Goal: Browse casually: Explore the website without a specific task or goal

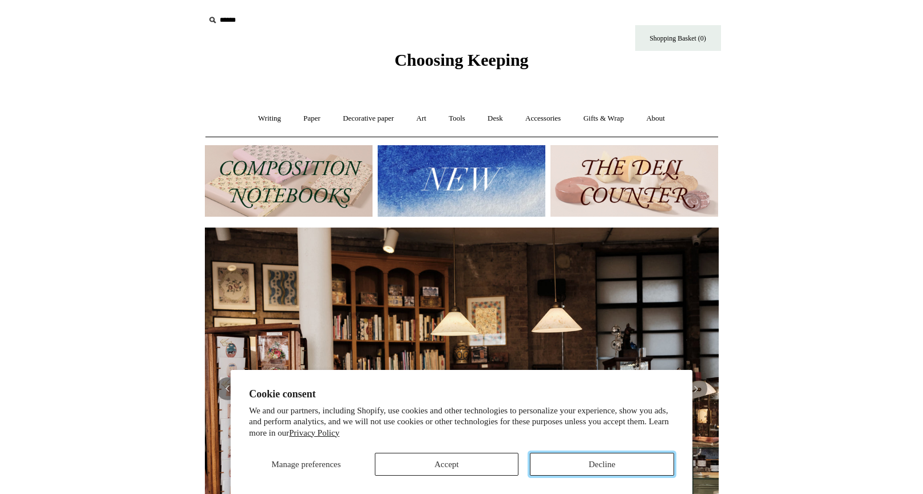
click at [593, 470] on button "Decline" at bounding box center [602, 464] width 144 height 23
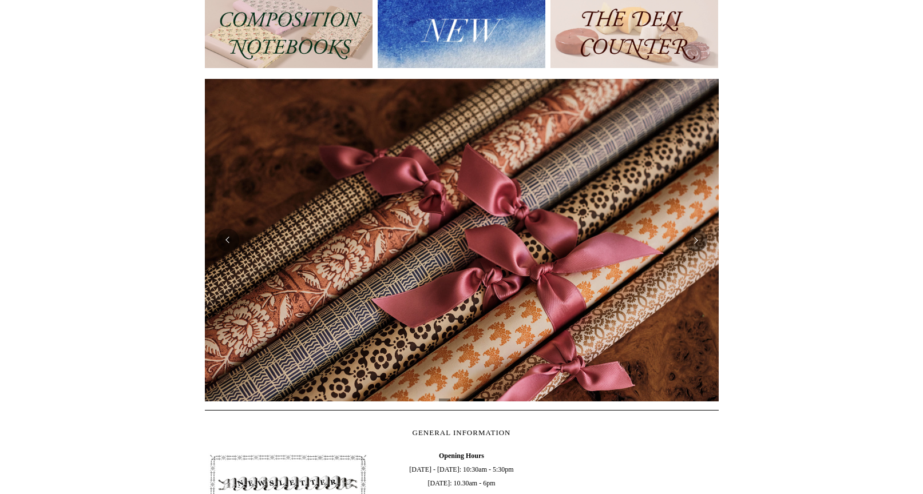
scroll to position [60, 0]
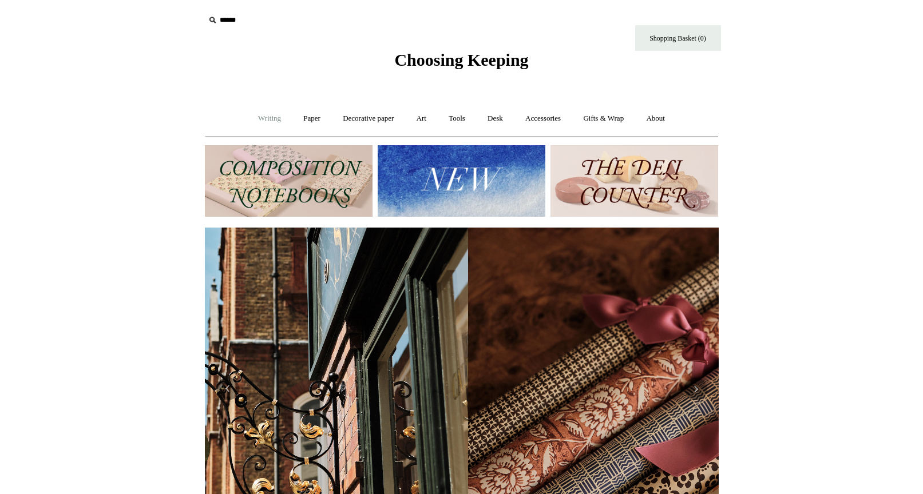
click at [268, 118] on link "Writing +" at bounding box center [269, 119] width 43 height 30
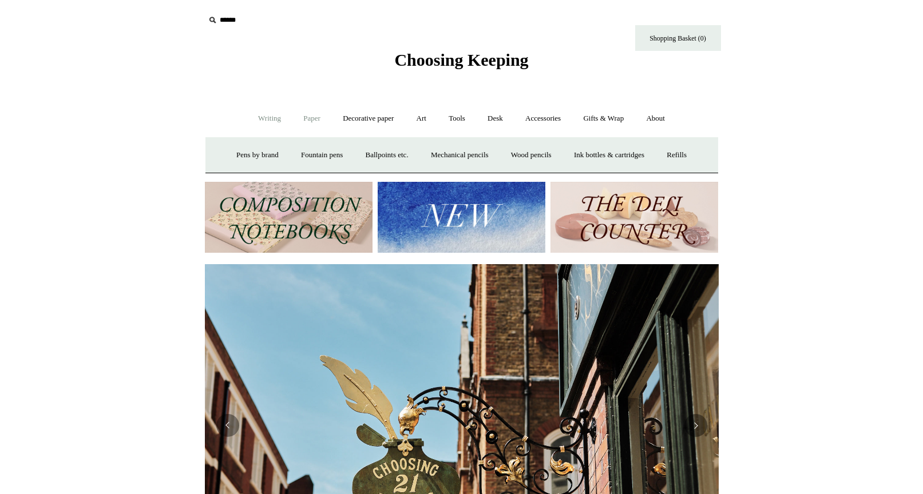
click at [308, 122] on link "Paper +" at bounding box center [312, 119] width 38 height 30
click at [291, 160] on link "Notebooks +" at bounding box center [301, 155] width 53 height 30
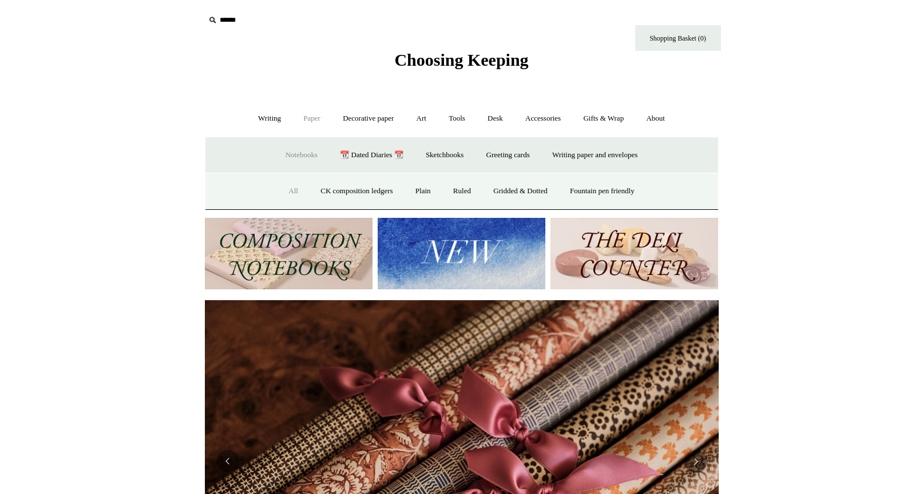
click at [285, 197] on link "All" at bounding box center [293, 191] width 30 height 30
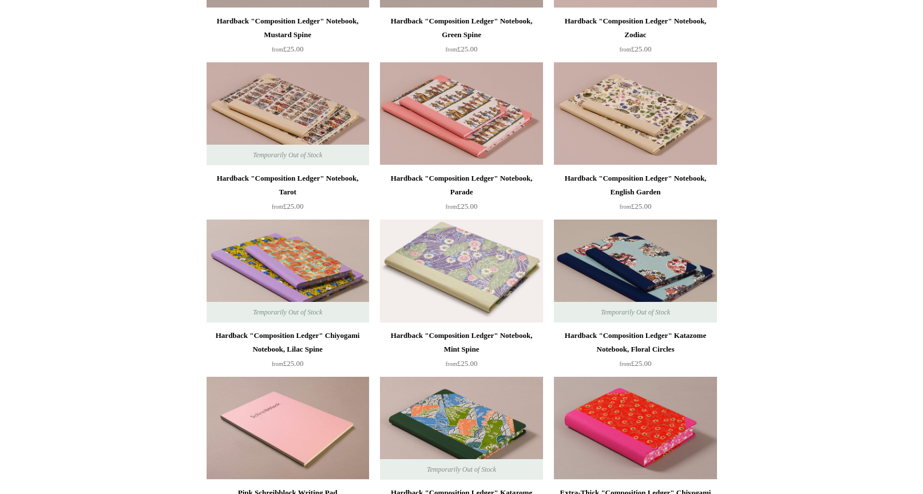
scroll to position [561, 0]
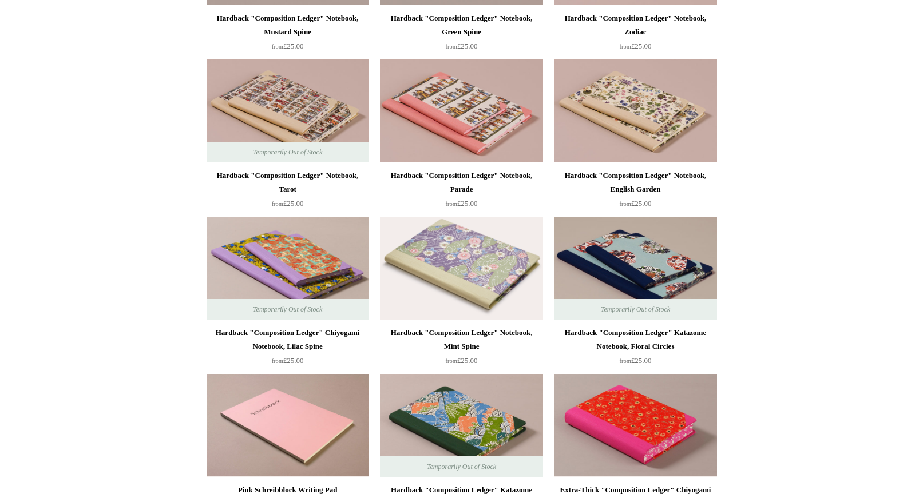
click at [460, 266] on img at bounding box center [461, 268] width 162 height 103
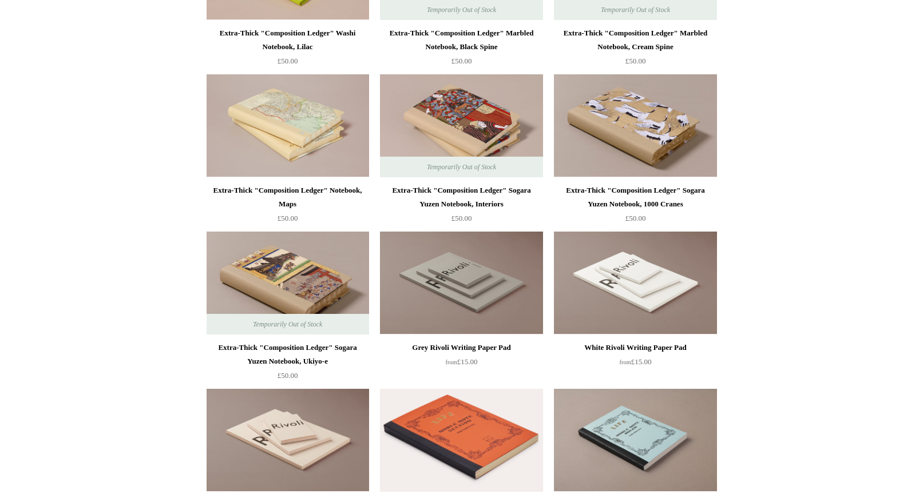
scroll to position [1805, 0]
click at [318, 313] on span "Temporarily Out of Stock" at bounding box center [287, 323] width 92 height 21
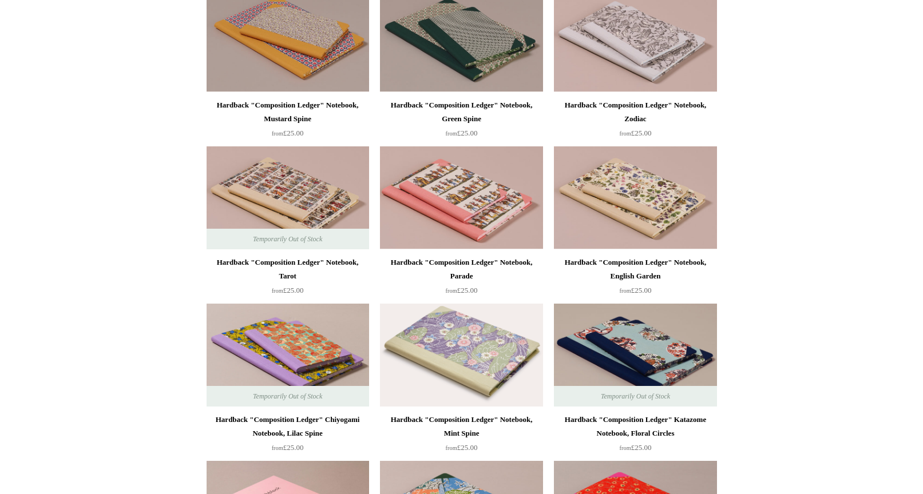
scroll to position [479, 0]
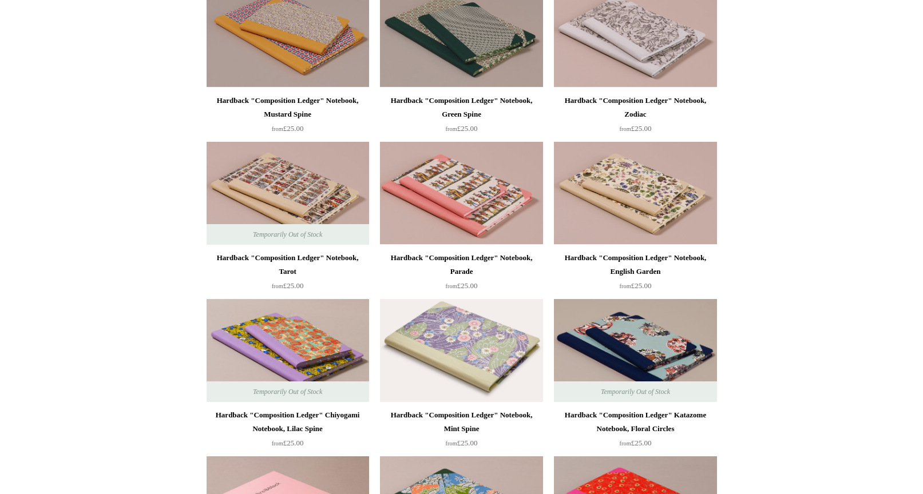
click at [469, 344] on img at bounding box center [461, 350] width 162 height 103
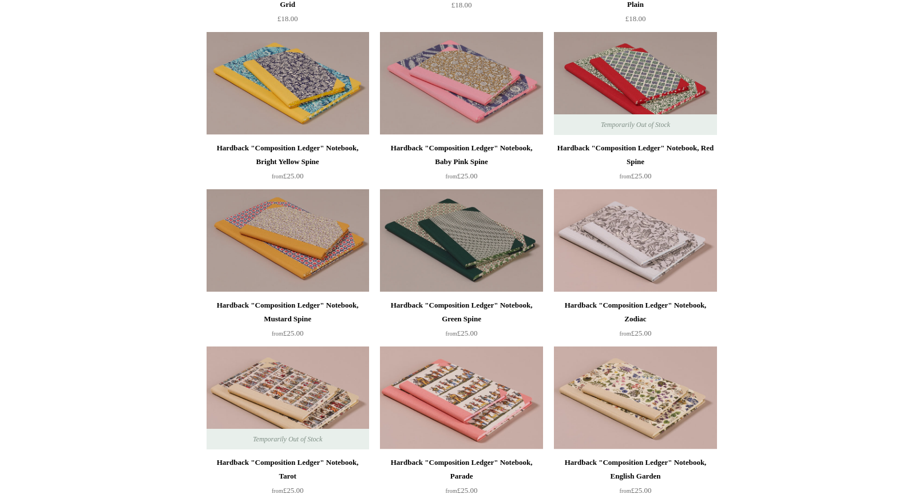
scroll to position [0, 0]
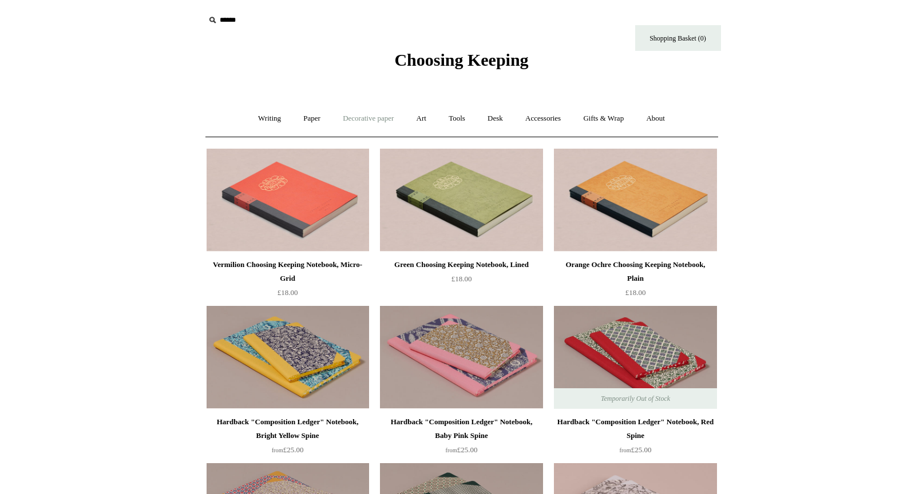
click at [373, 124] on link "Decorative paper +" at bounding box center [367, 119] width 71 height 30
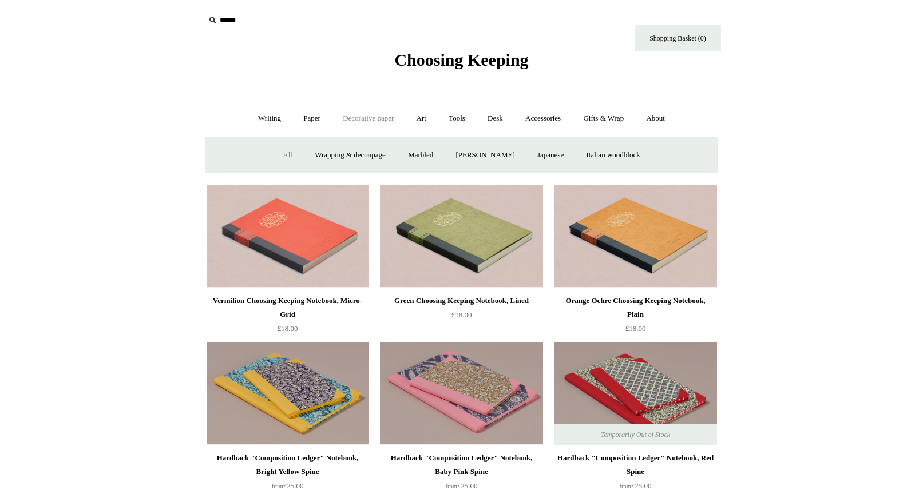
click at [274, 155] on link "All" at bounding box center [287, 155] width 30 height 30
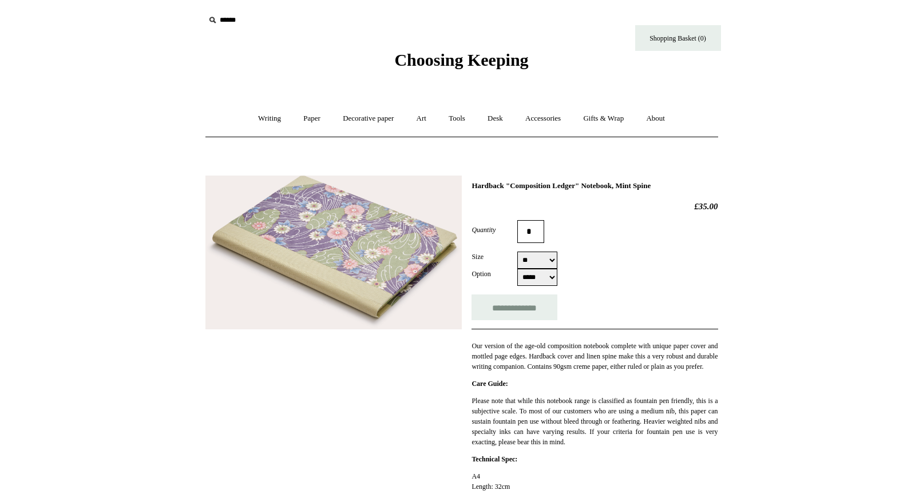
select select "**"
click at [414, 257] on img at bounding box center [333, 253] width 256 height 154
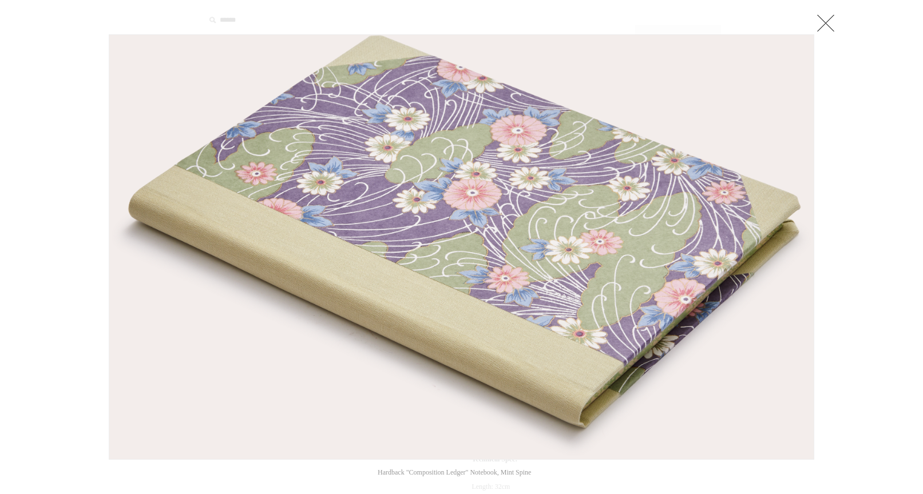
click at [830, 20] on link at bounding box center [825, 22] width 23 height 23
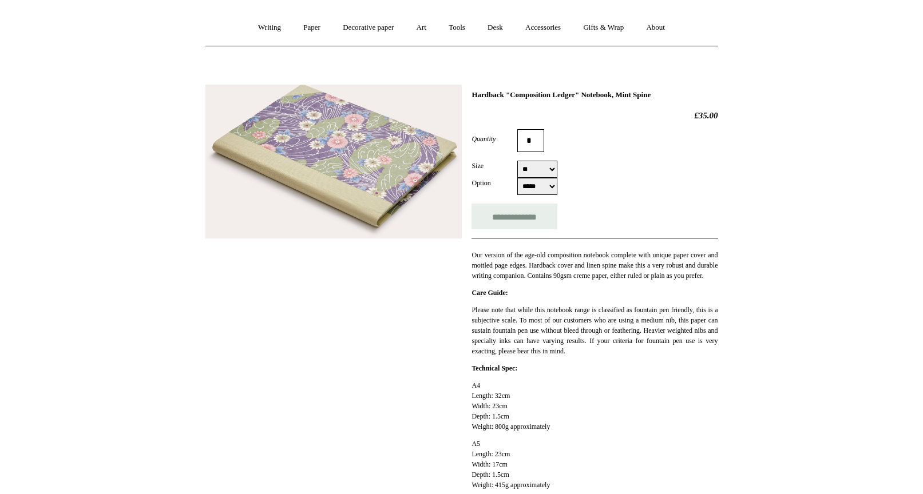
scroll to position [93, 0]
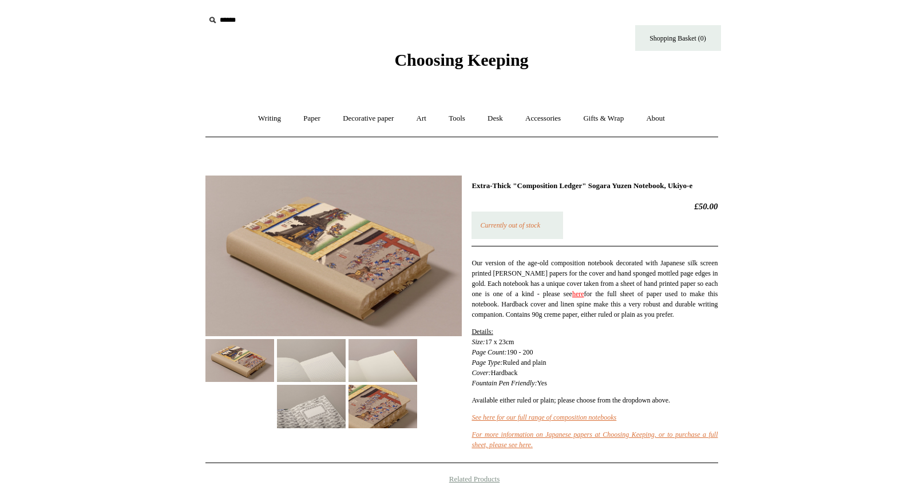
click at [330, 357] on img at bounding box center [311, 360] width 69 height 43
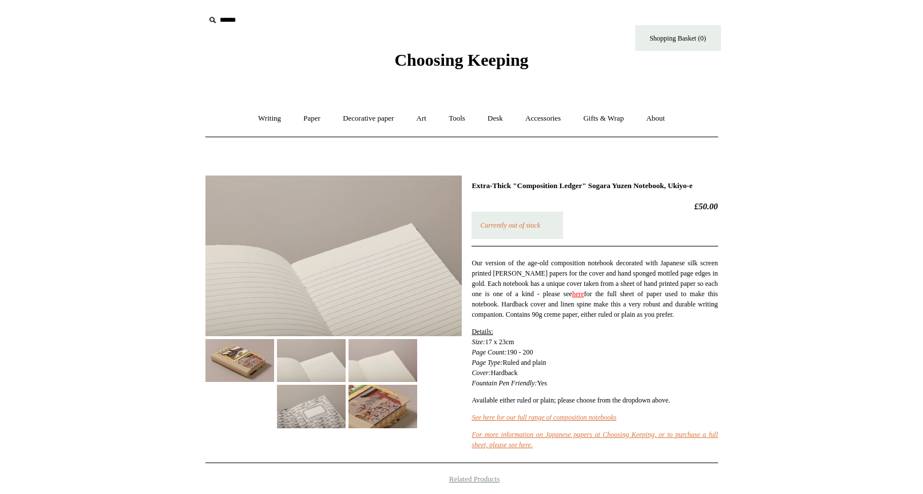
click at [415, 363] on img at bounding box center [382, 360] width 69 height 43
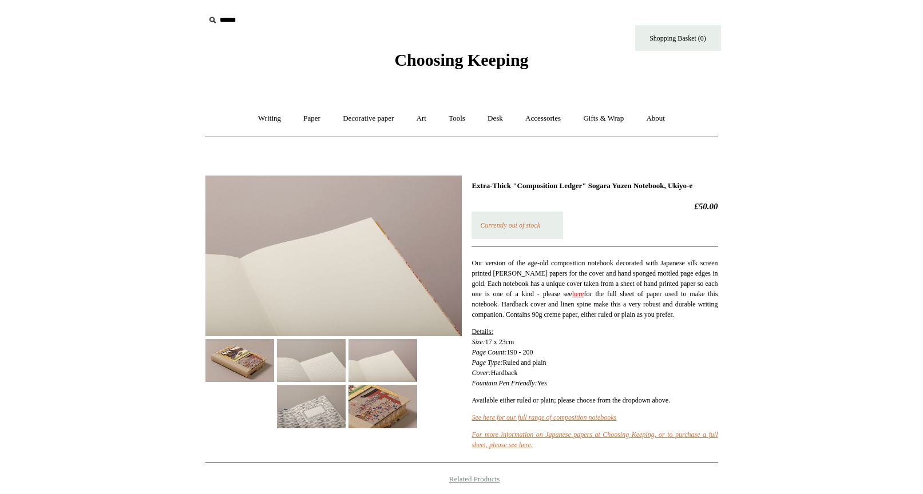
click at [313, 404] on img at bounding box center [311, 406] width 69 height 43
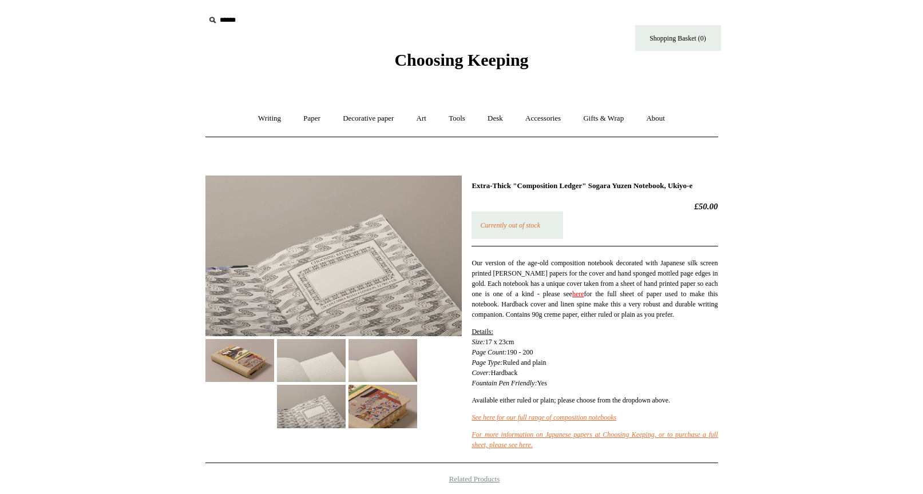
click at [382, 399] on img at bounding box center [382, 406] width 69 height 43
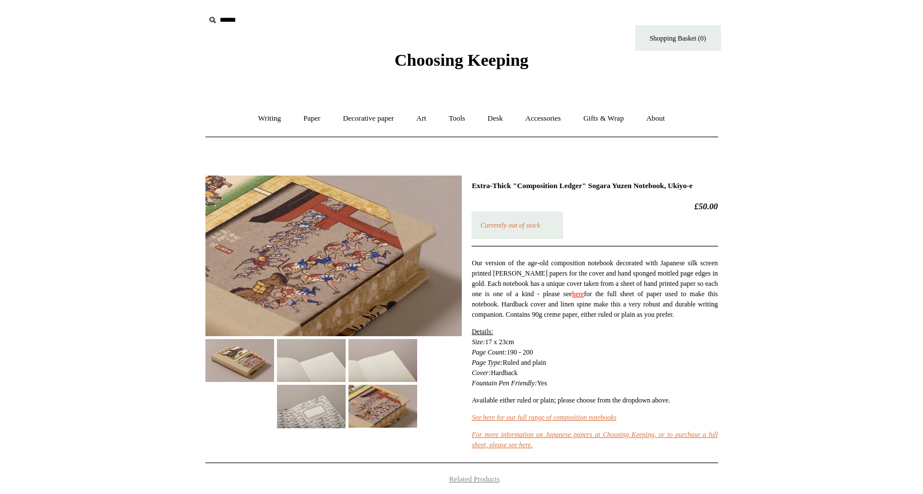
click at [224, 347] on img at bounding box center [239, 360] width 69 height 43
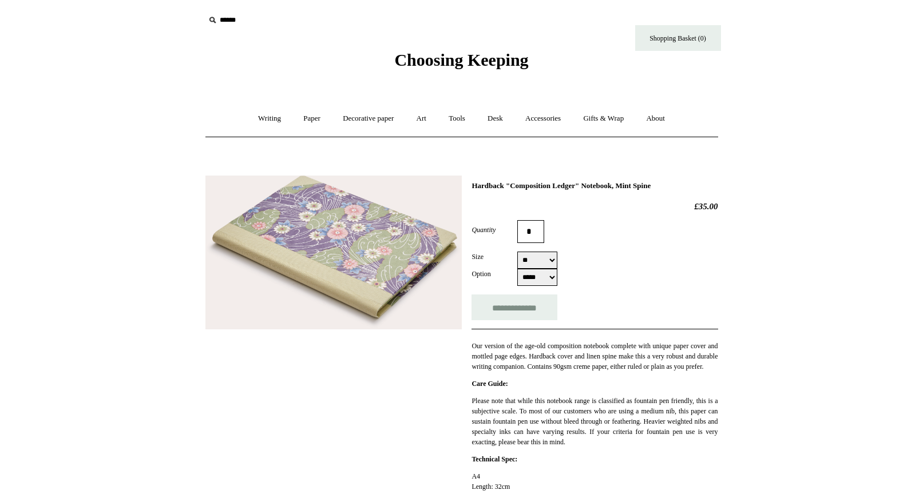
select select "**"
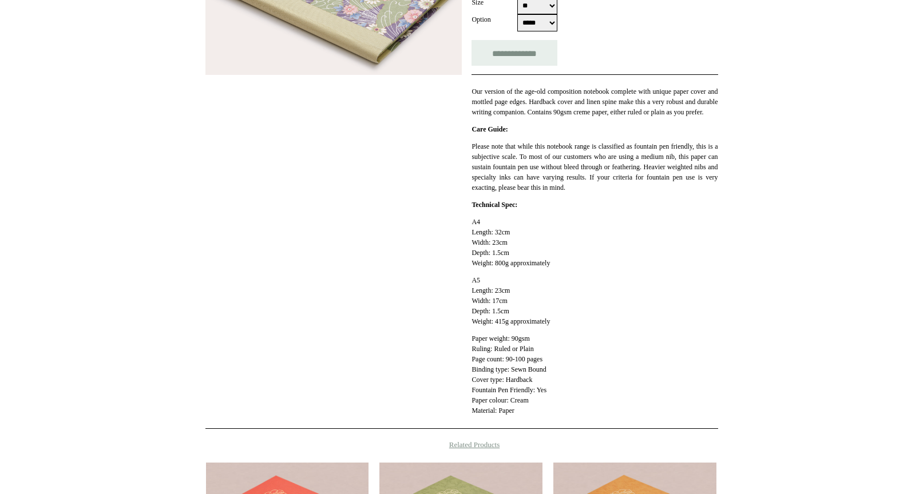
scroll to position [256, 0]
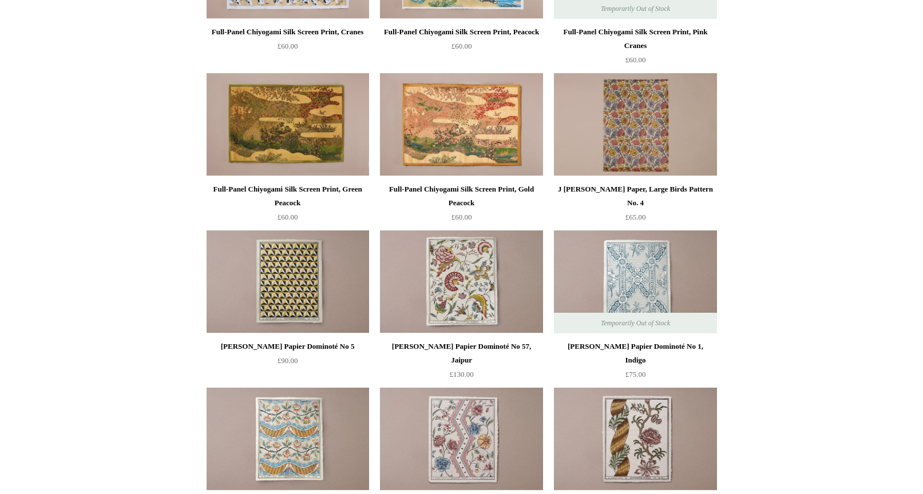
scroll to position [408, 0]
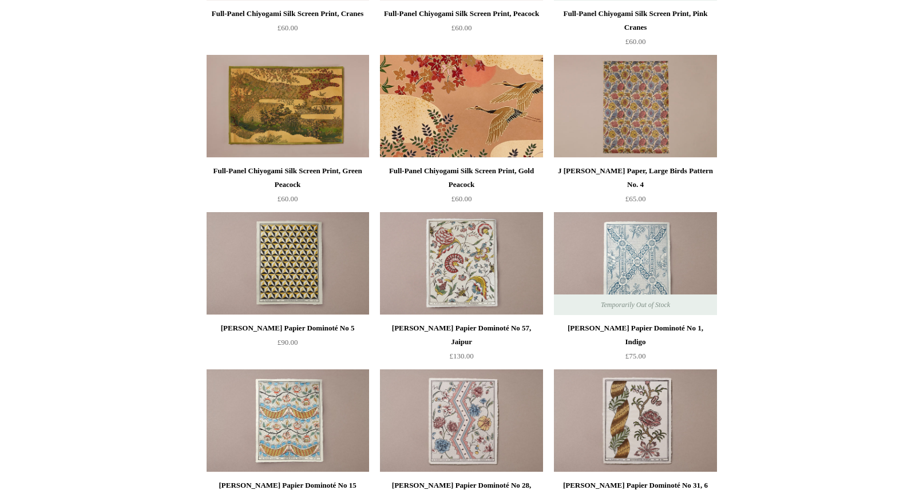
click at [447, 136] on img at bounding box center [461, 106] width 162 height 103
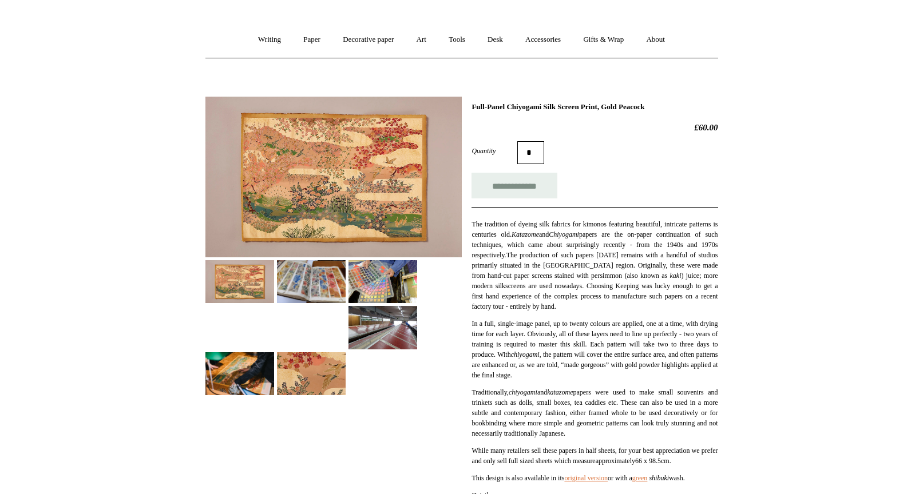
scroll to position [80, 0]
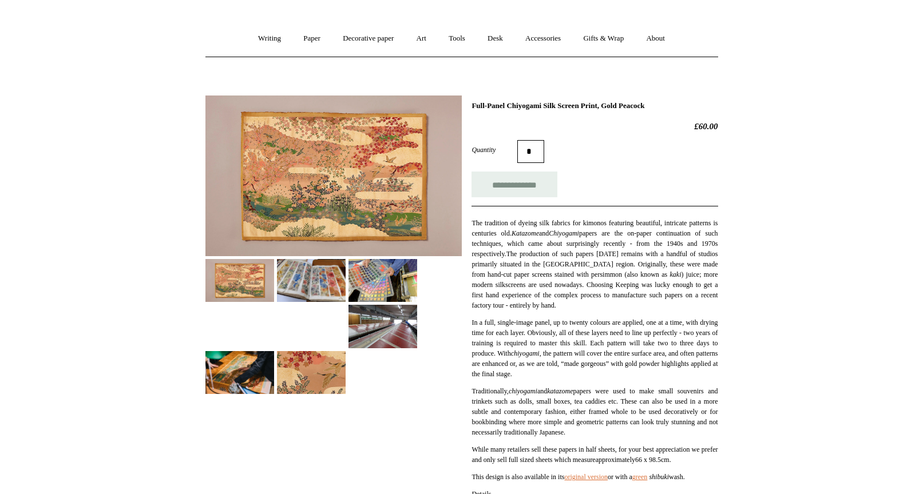
click at [296, 273] on img at bounding box center [311, 280] width 69 height 43
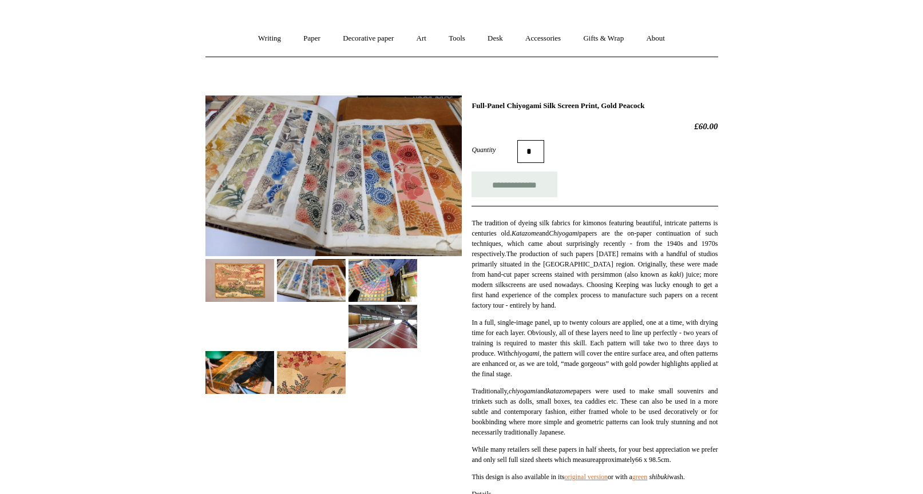
click at [374, 277] on img at bounding box center [382, 280] width 69 height 43
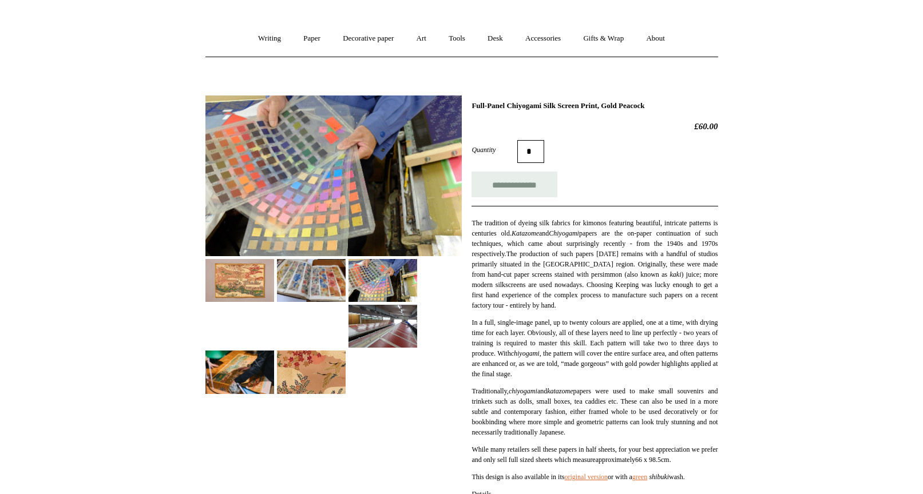
click at [386, 323] on img at bounding box center [382, 326] width 69 height 43
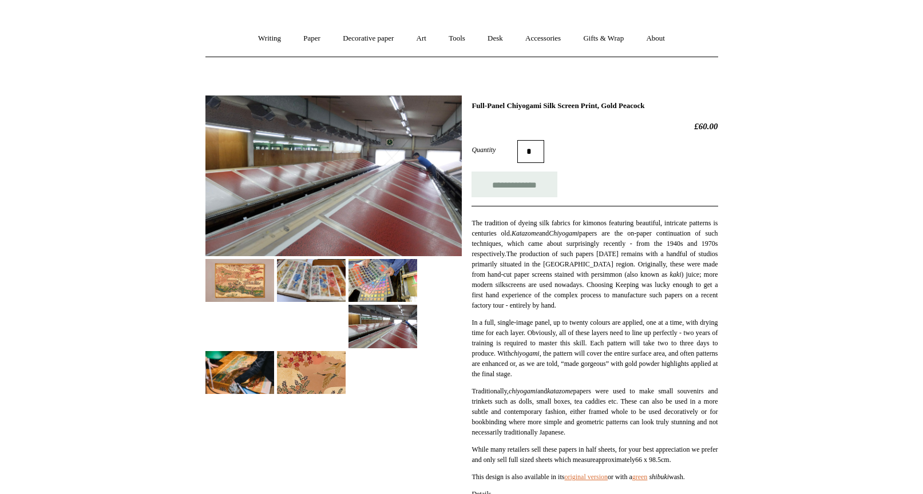
click at [331, 356] on img at bounding box center [311, 372] width 69 height 43
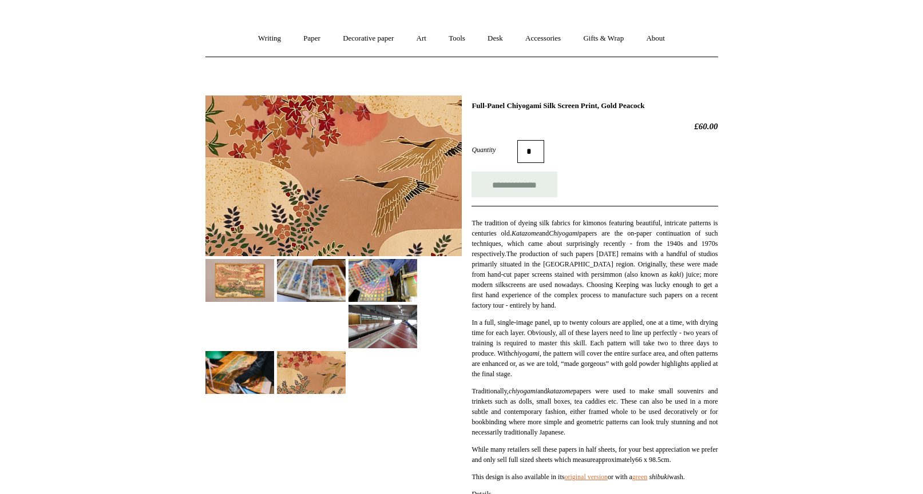
click at [238, 372] on img at bounding box center [239, 372] width 69 height 43
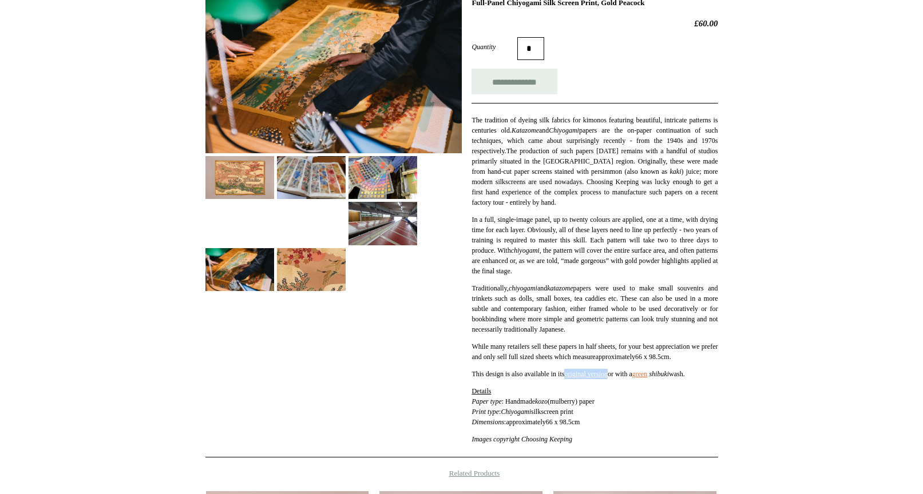
scroll to position [0, 0]
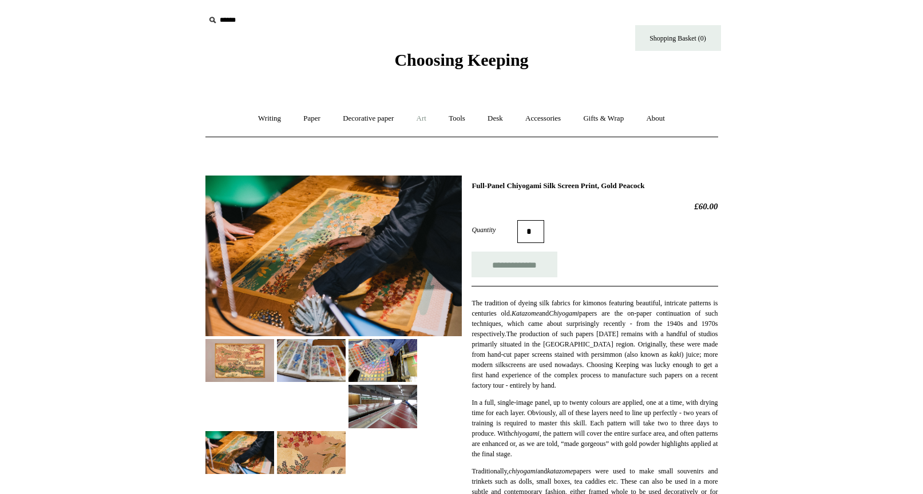
click at [427, 118] on link "Art +" at bounding box center [421, 119] width 30 height 30
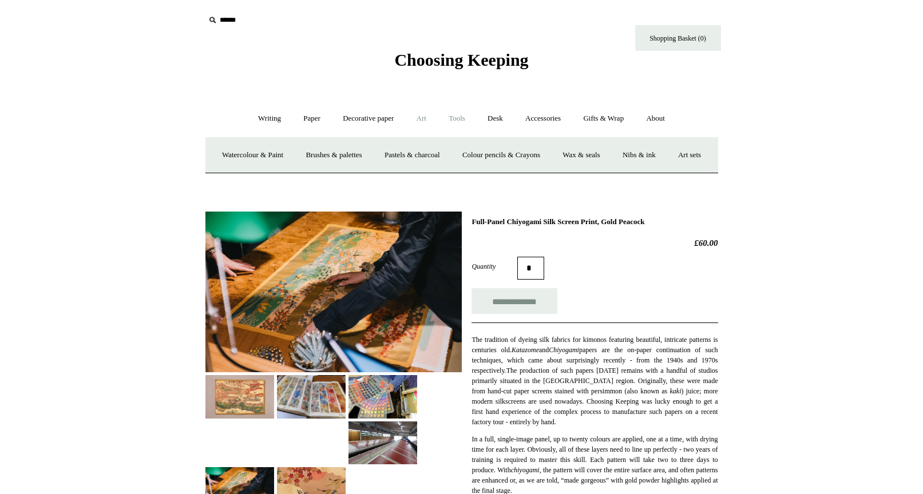
click at [450, 119] on link "Tools +" at bounding box center [456, 119] width 37 height 30
click at [510, 121] on link "Desk +" at bounding box center [495, 119] width 36 height 30
click at [327, 160] on link "Pen pots" at bounding box center [326, 155] width 46 height 30
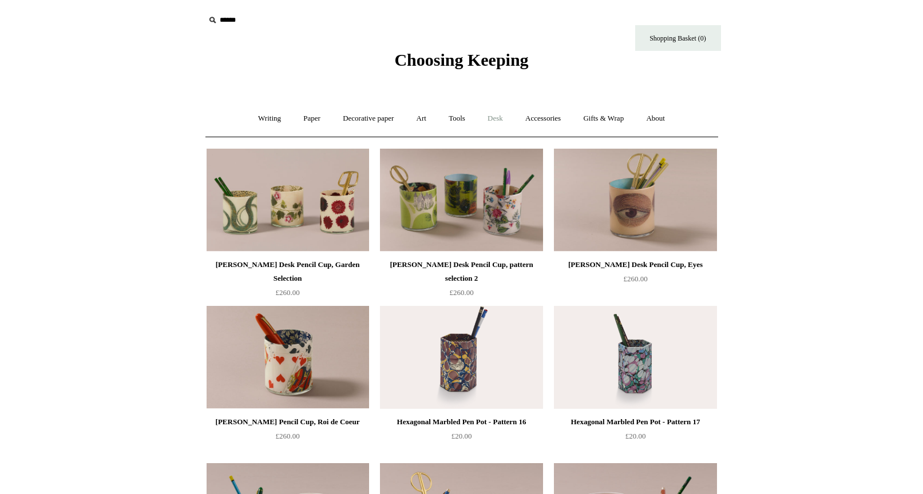
click at [490, 116] on link "Desk +" at bounding box center [495, 119] width 36 height 30
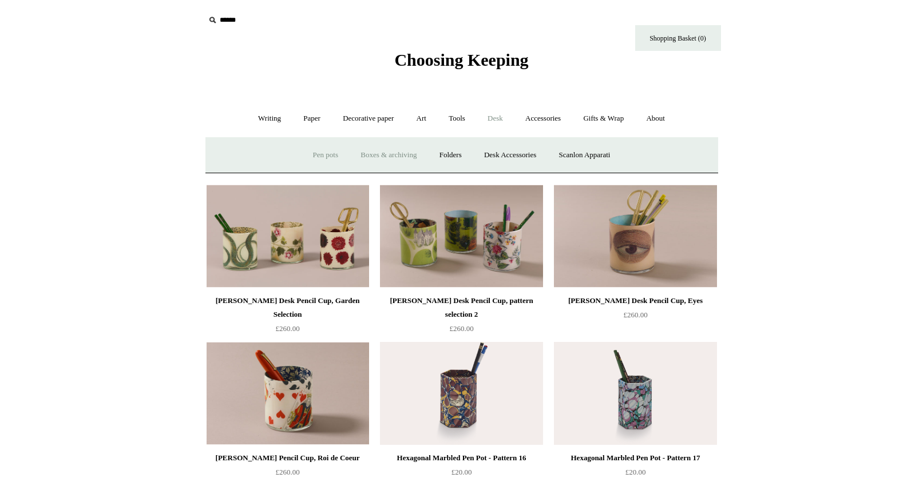
click at [410, 158] on link "Boxes & archiving" at bounding box center [388, 155] width 77 height 30
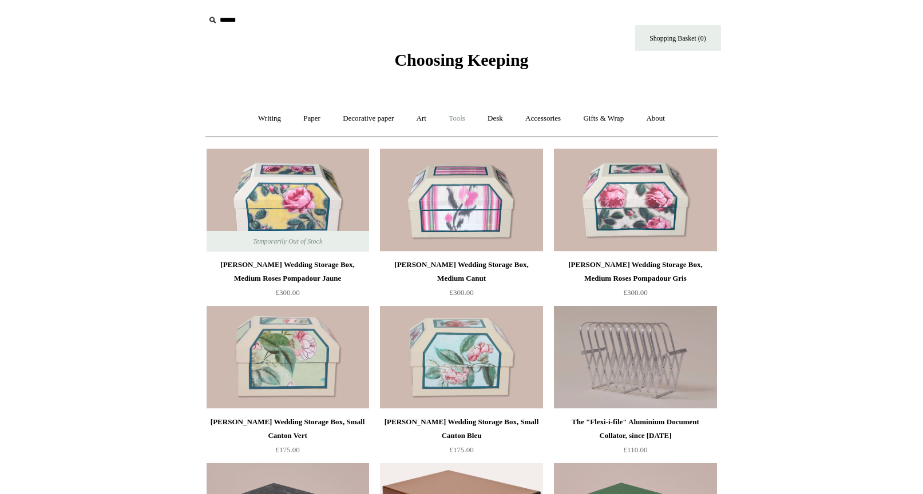
click at [467, 116] on link "Tools +" at bounding box center [456, 119] width 37 height 30
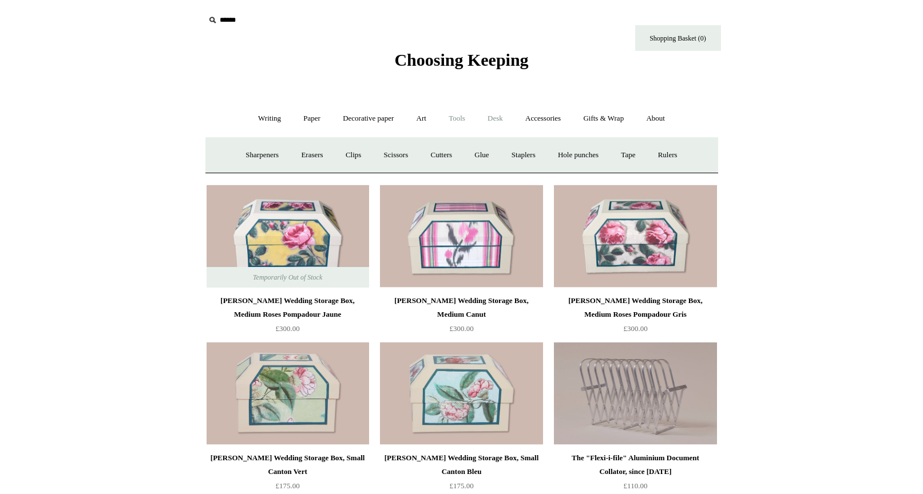
click at [503, 116] on link "Desk +" at bounding box center [495, 119] width 36 height 30
click at [446, 152] on link "Folders" at bounding box center [450, 155] width 43 height 30
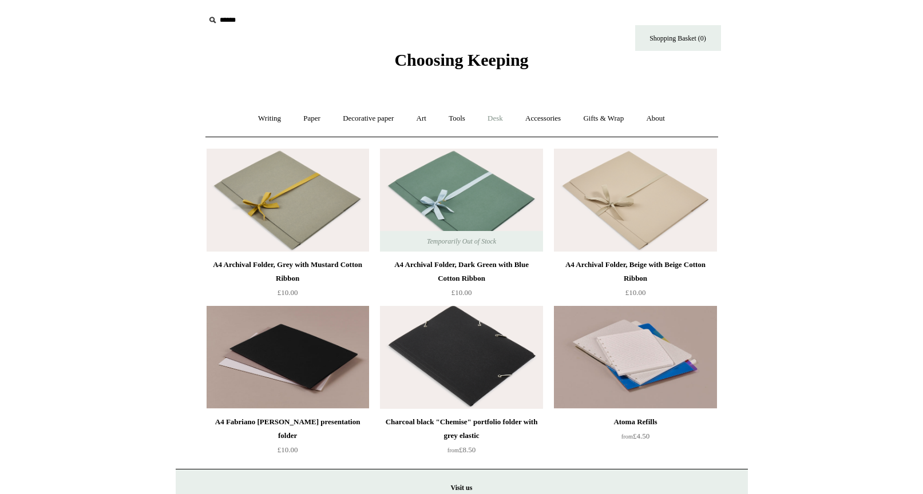
click at [497, 118] on link "Desk +" at bounding box center [495, 119] width 36 height 30
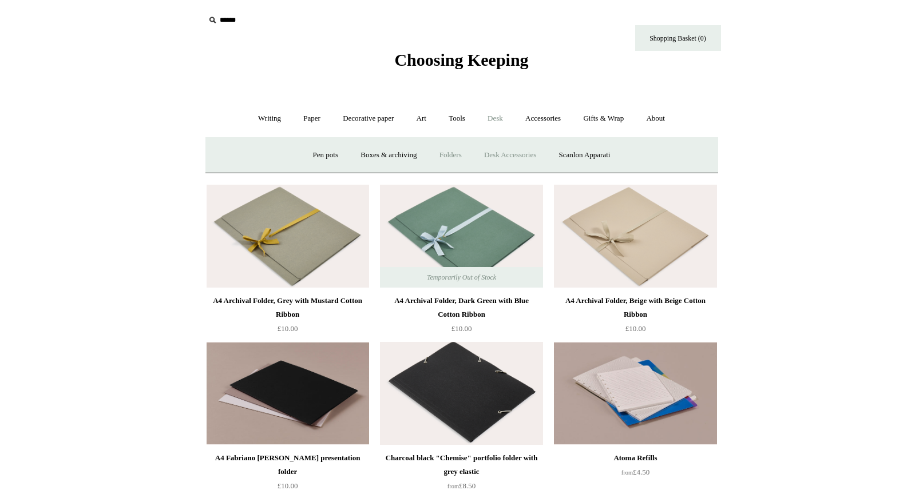
click at [523, 153] on link "Desk Accessories" at bounding box center [510, 155] width 73 height 30
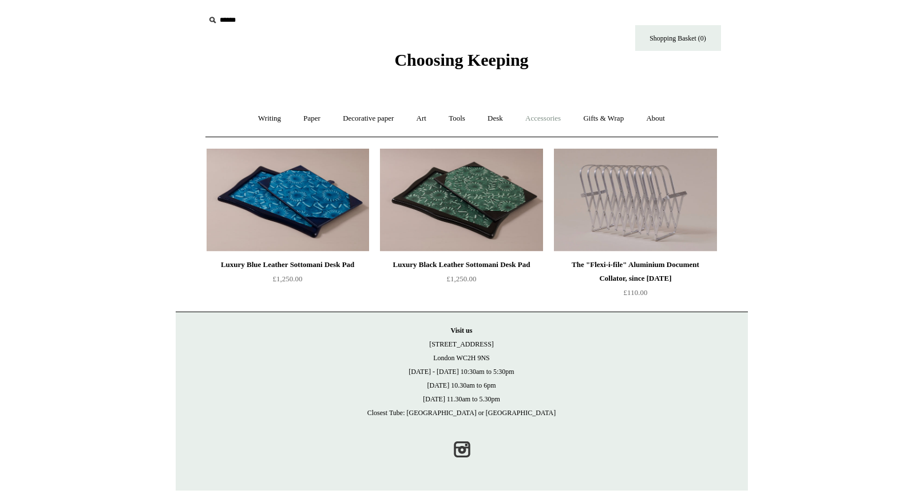
click at [565, 123] on link "Accessories +" at bounding box center [543, 119] width 56 height 30
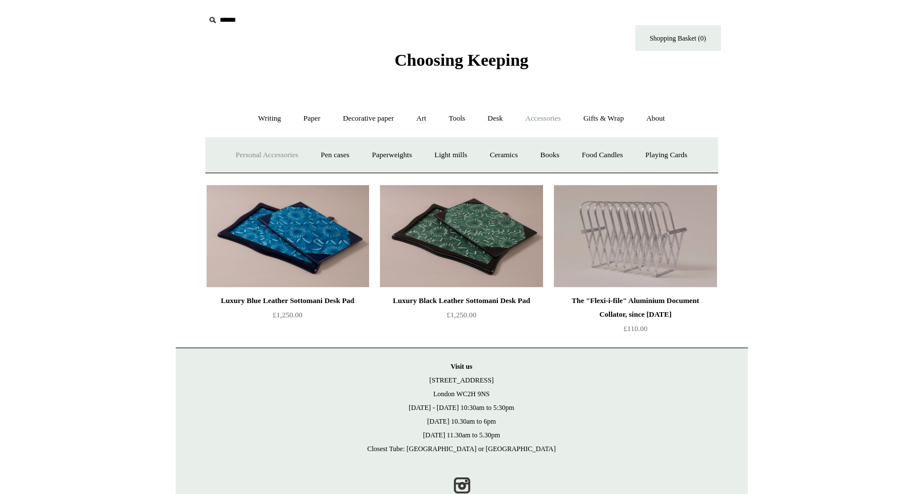
click at [280, 158] on link "Personal Accessories +" at bounding box center [266, 155] width 83 height 30
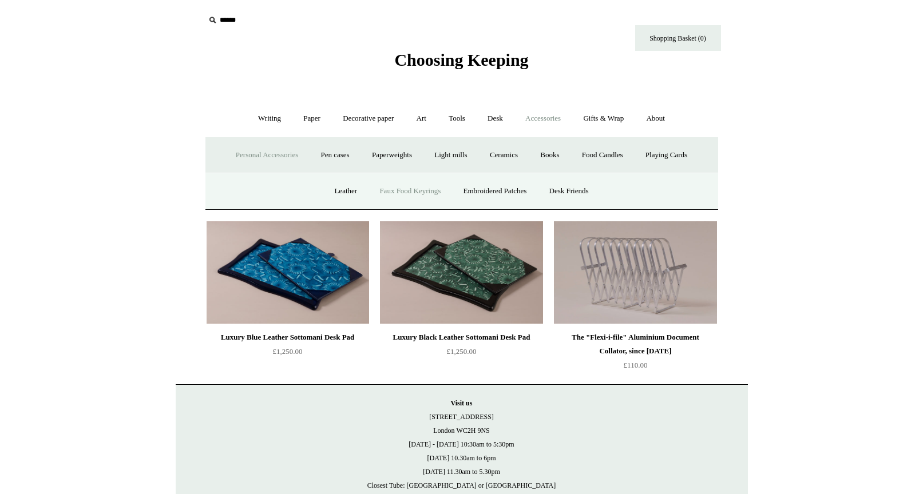
click at [418, 200] on link "Faux Food Keyrings" at bounding box center [410, 191] width 82 height 30
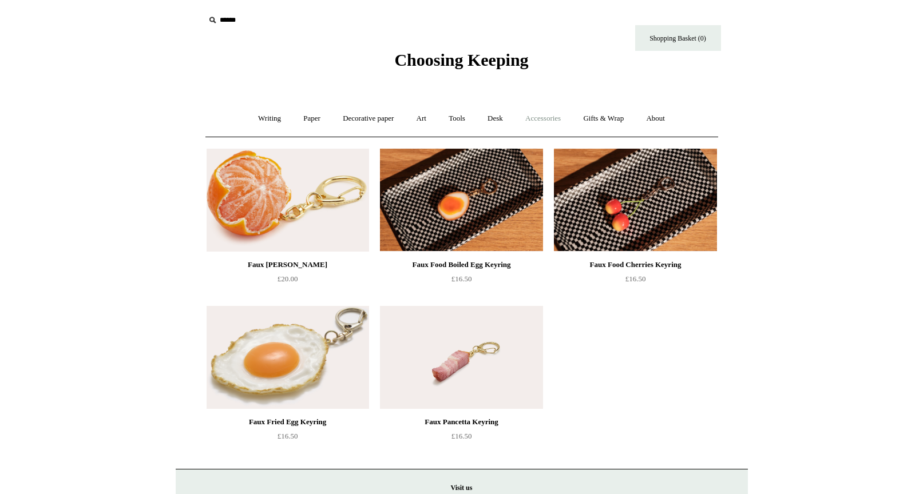
click at [555, 124] on link "Accessories +" at bounding box center [543, 119] width 56 height 30
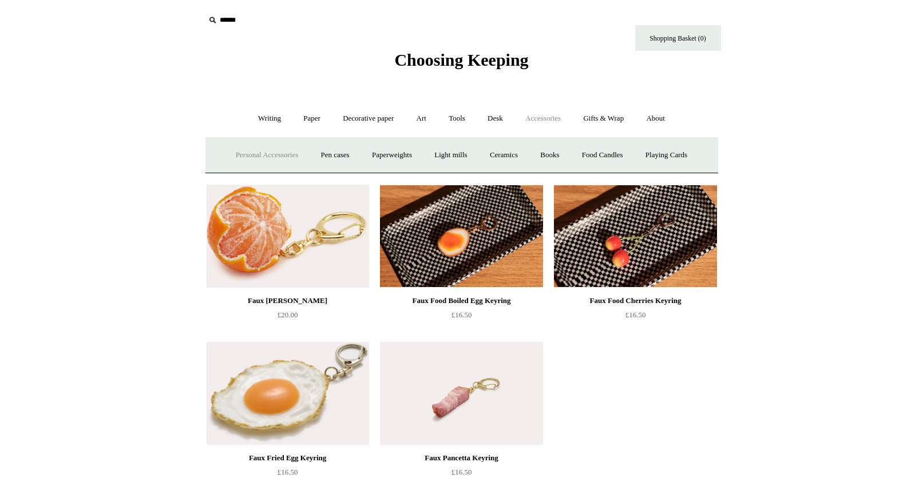
click at [259, 156] on link "Personal Accessories +" at bounding box center [266, 155] width 83 height 30
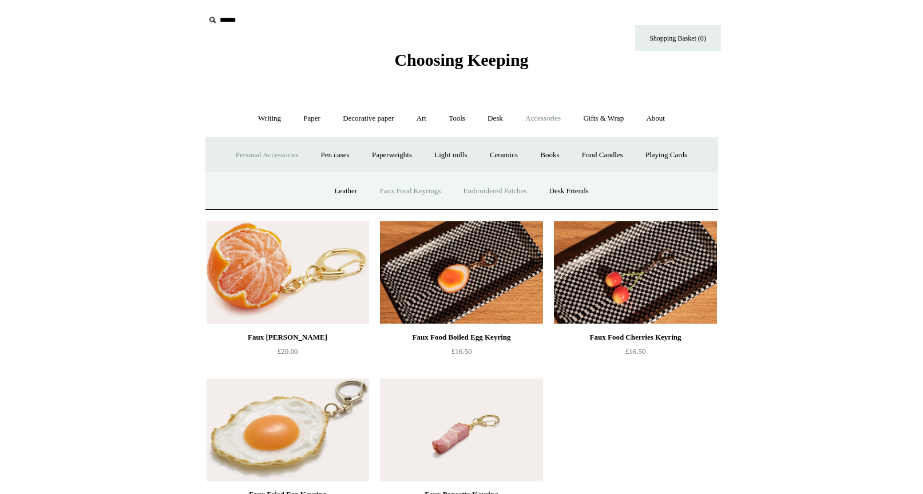
click at [478, 193] on link "Embroidered Patches" at bounding box center [495, 191] width 84 height 30
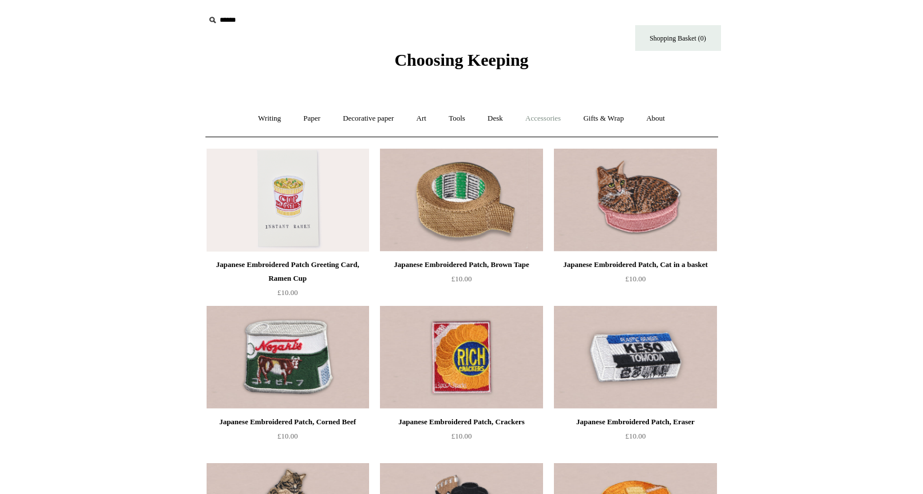
click at [554, 119] on link "Accessories +" at bounding box center [543, 119] width 56 height 30
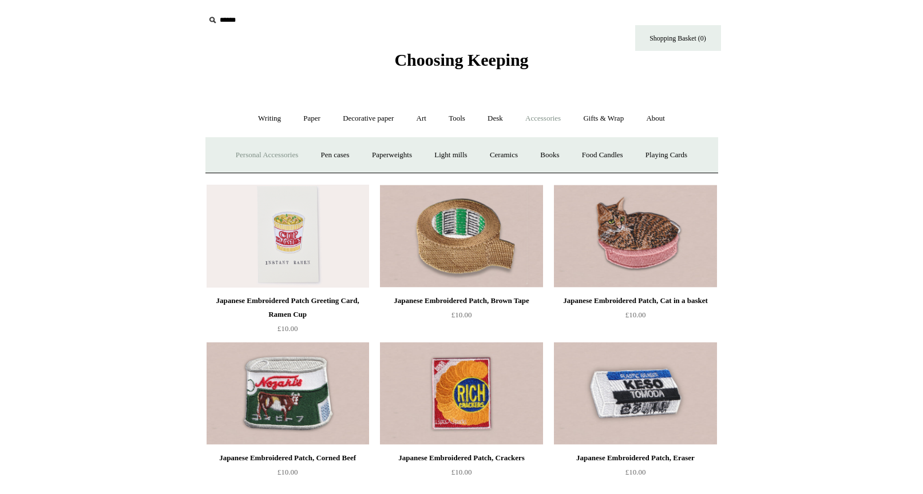
click at [265, 153] on link "Personal Accessories +" at bounding box center [266, 155] width 83 height 30
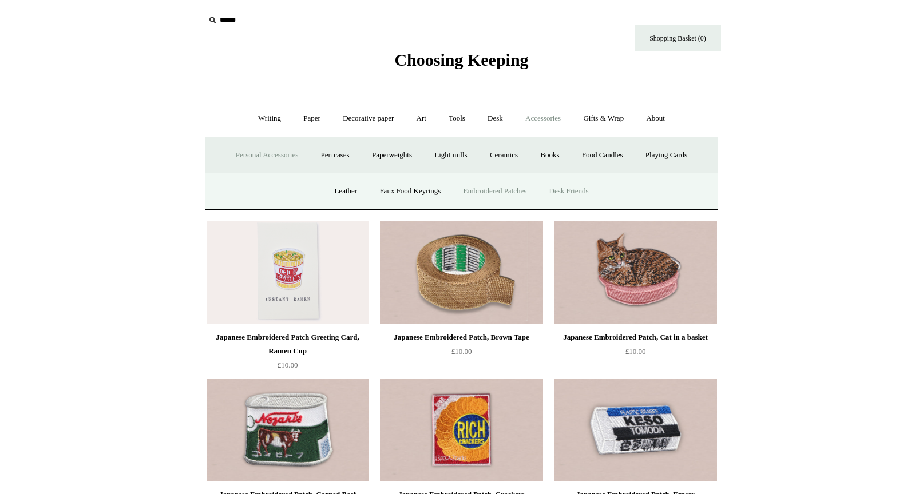
click at [569, 194] on link "Desk Friends" at bounding box center [569, 191] width 60 height 30
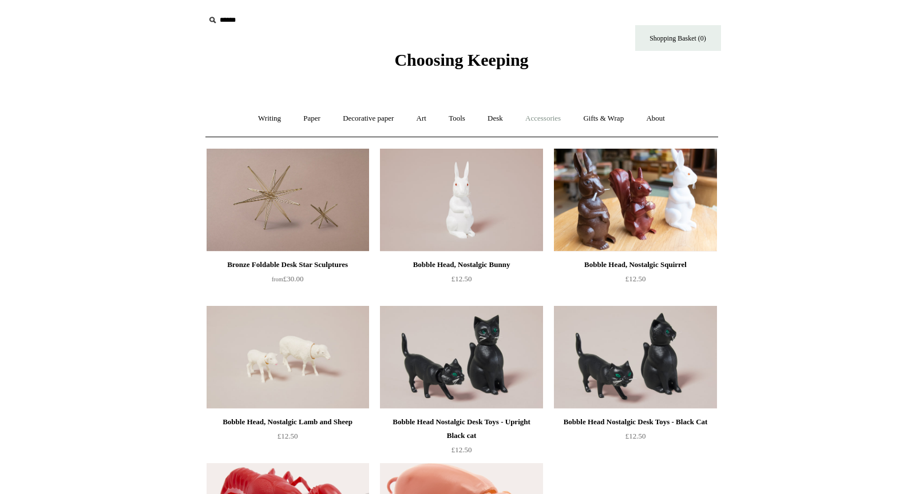
click at [565, 119] on link "Accessories +" at bounding box center [543, 119] width 56 height 30
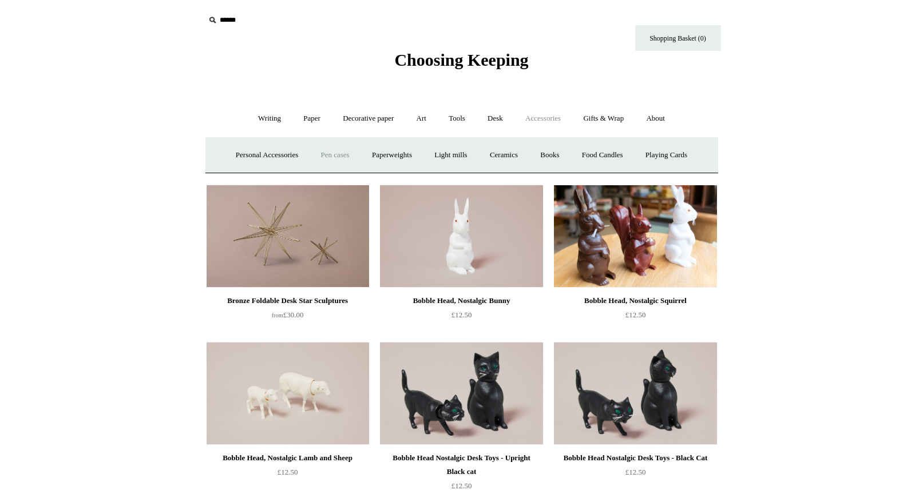
click at [324, 154] on link "Pen cases" at bounding box center [334, 155] width 49 height 30
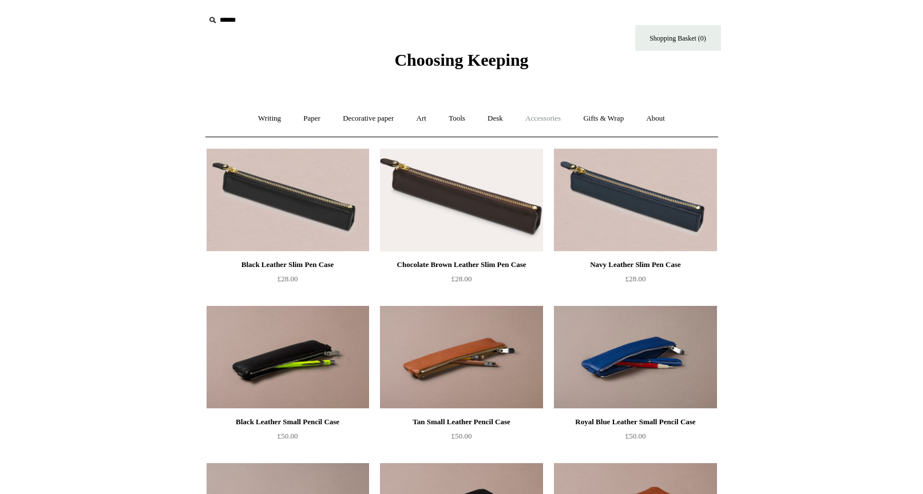
click at [558, 121] on link "Accessories +" at bounding box center [543, 119] width 56 height 30
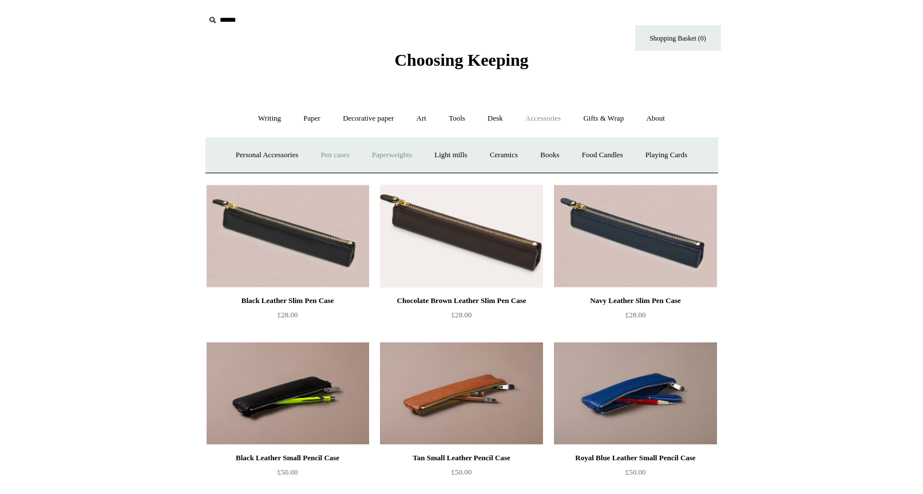
click at [391, 157] on link "Paperweights +" at bounding box center [391, 155] width 61 height 30
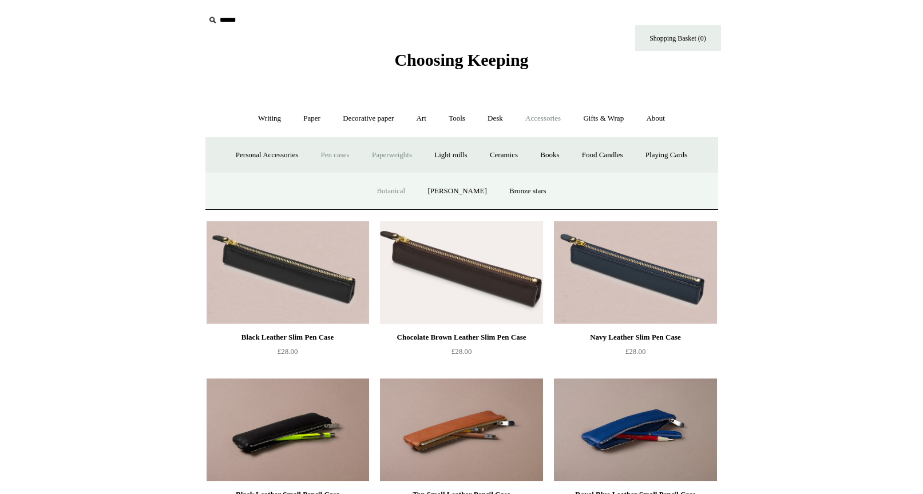
click at [396, 189] on link "Botanical" at bounding box center [390, 191] width 49 height 30
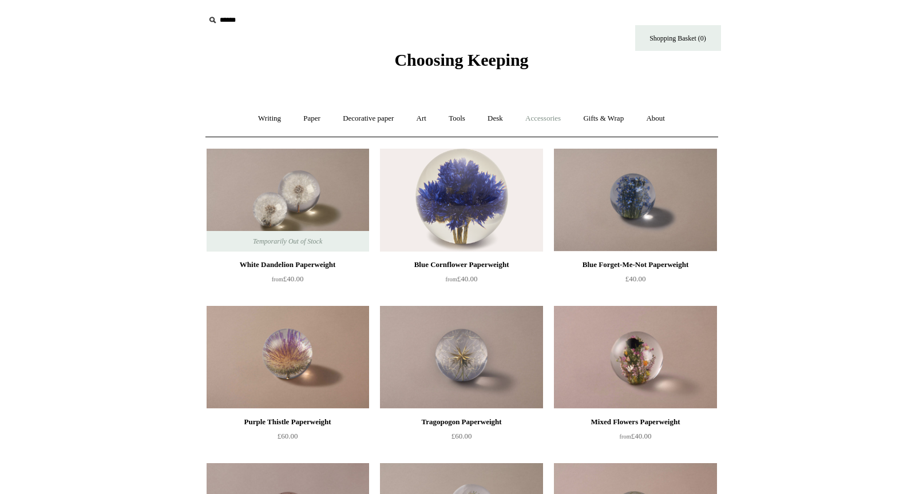
click at [558, 122] on link "Accessories +" at bounding box center [543, 119] width 56 height 30
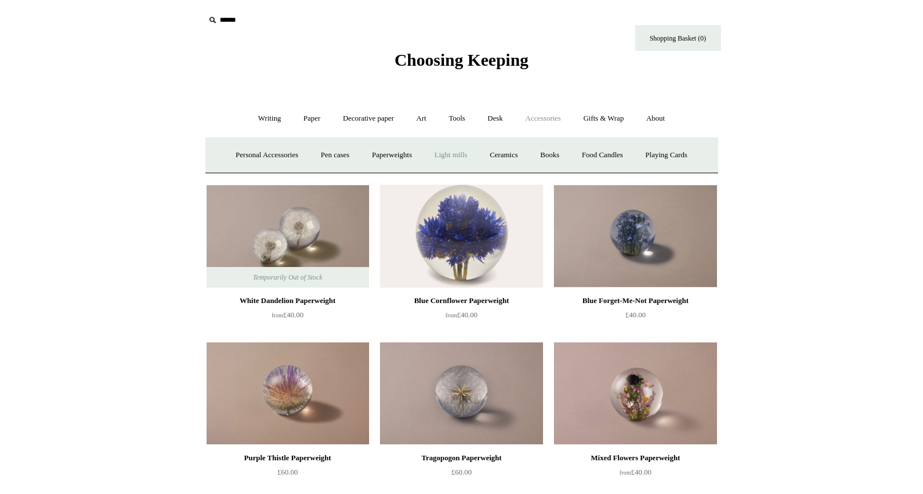
click at [455, 157] on link "Light mills" at bounding box center [450, 155] width 53 height 30
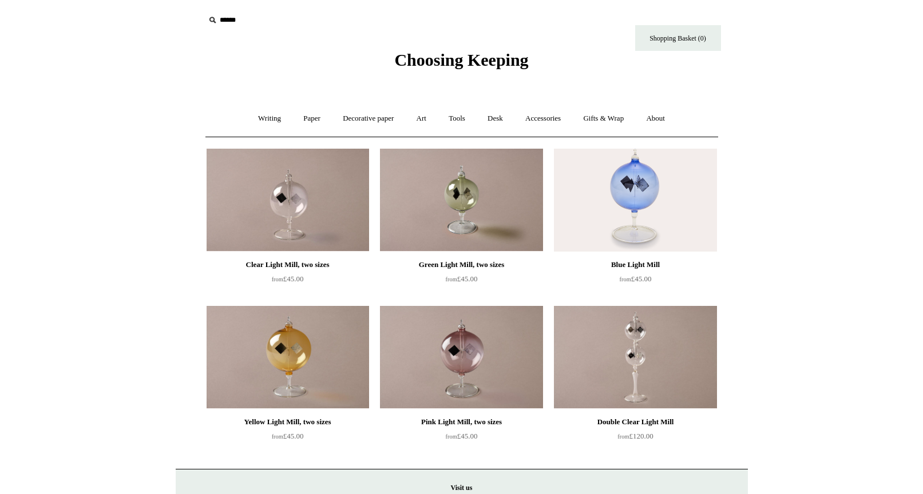
click at [507, 347] on img at bounding box center [461, 357] width 162 height 103
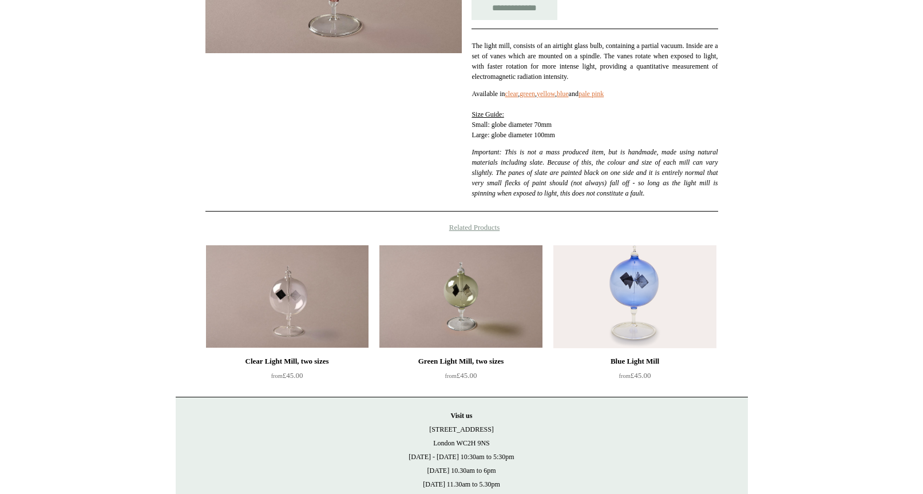
scroll to position [281, 0]
